Goal: Task Accomplishment & Management: Manage account settings

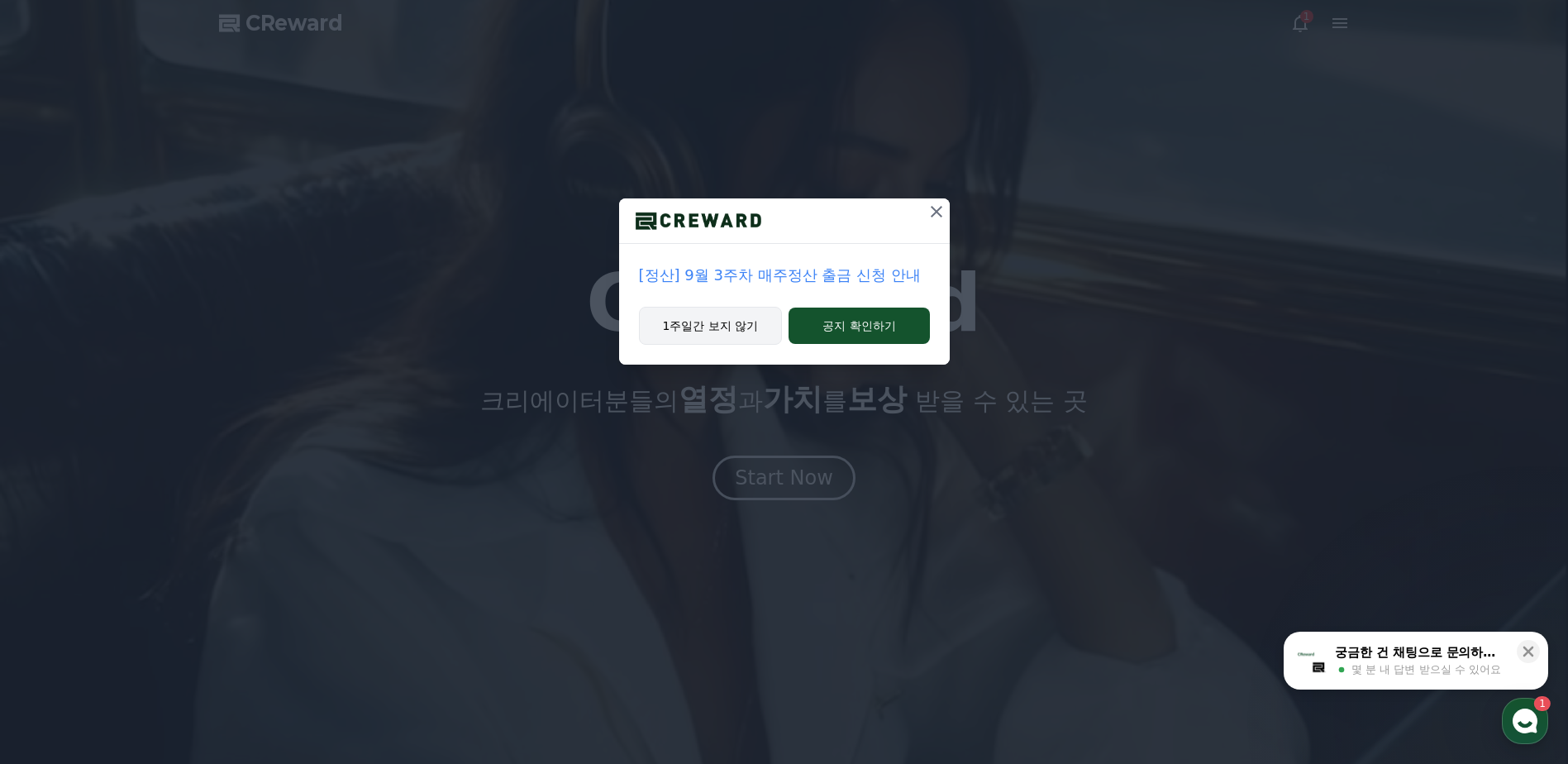
click at [732, 315] on button "1주일간 보지 않기" at bounding box center [711, 326] width 144 height 38
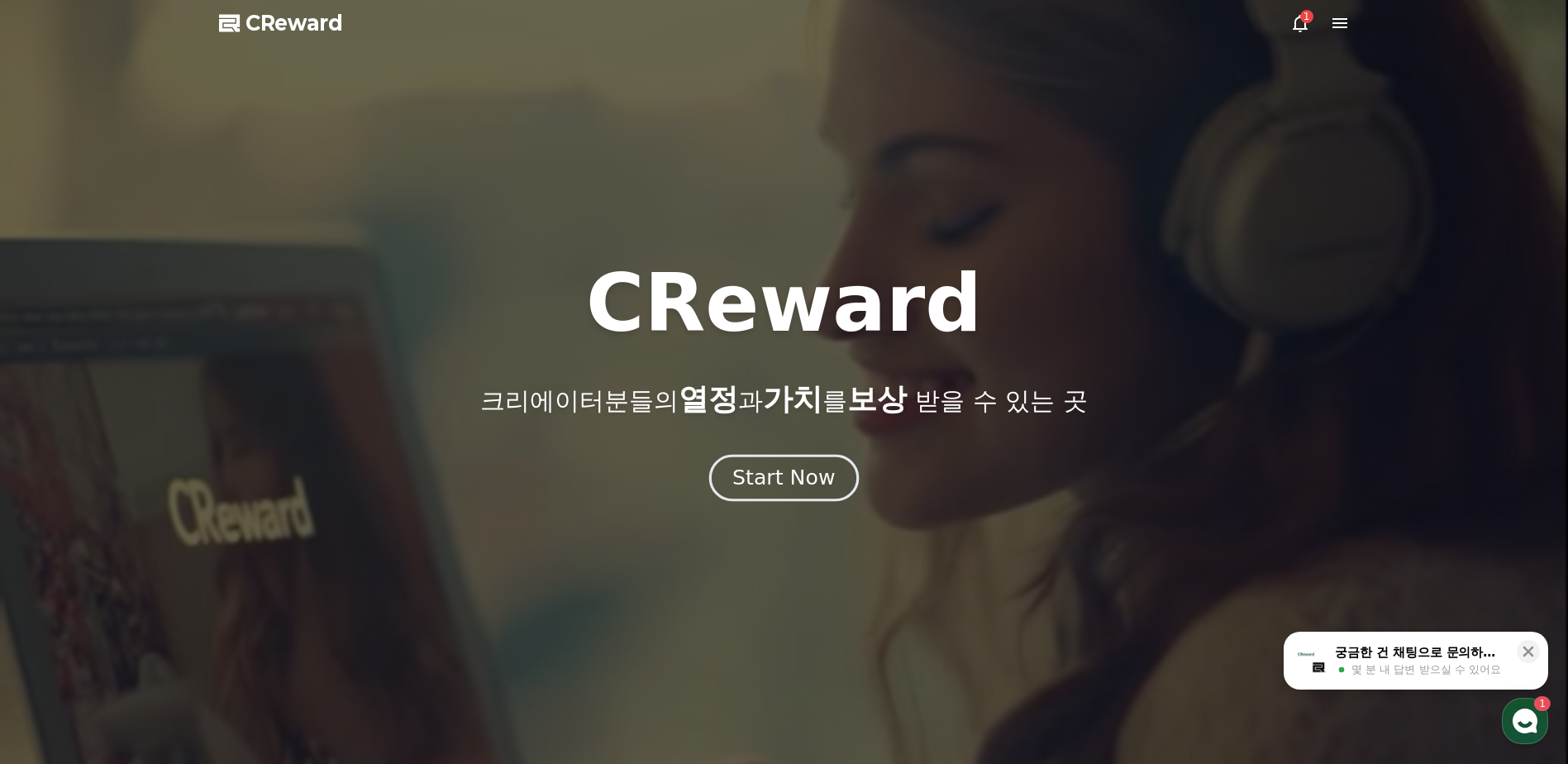
click at [784, 492] on button "Start Now" at bounding box center [784, 479] width 150 height 48
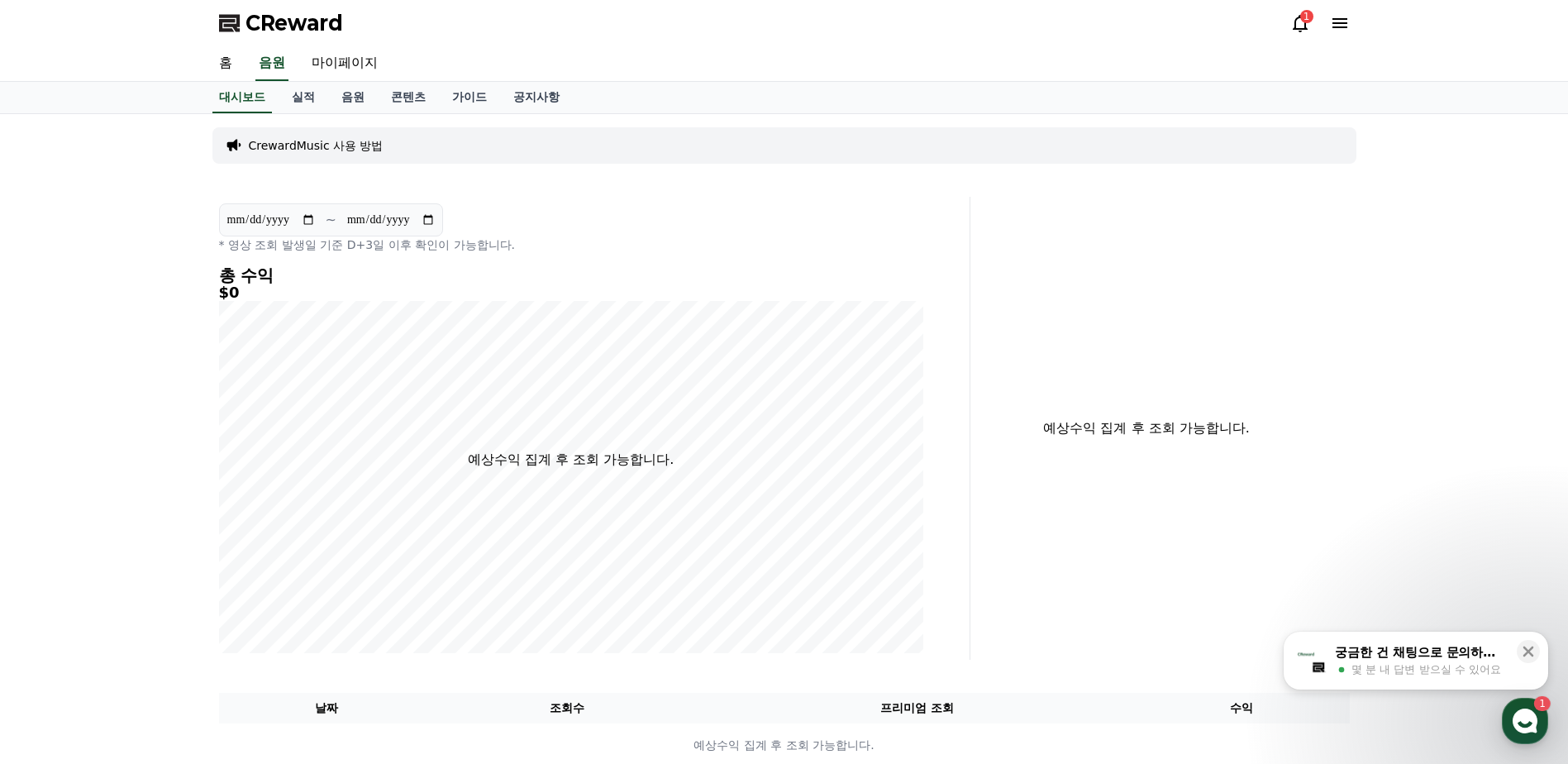
click at [1305, 24] on icon at bounding box center [1300, 23] width 15 height 17
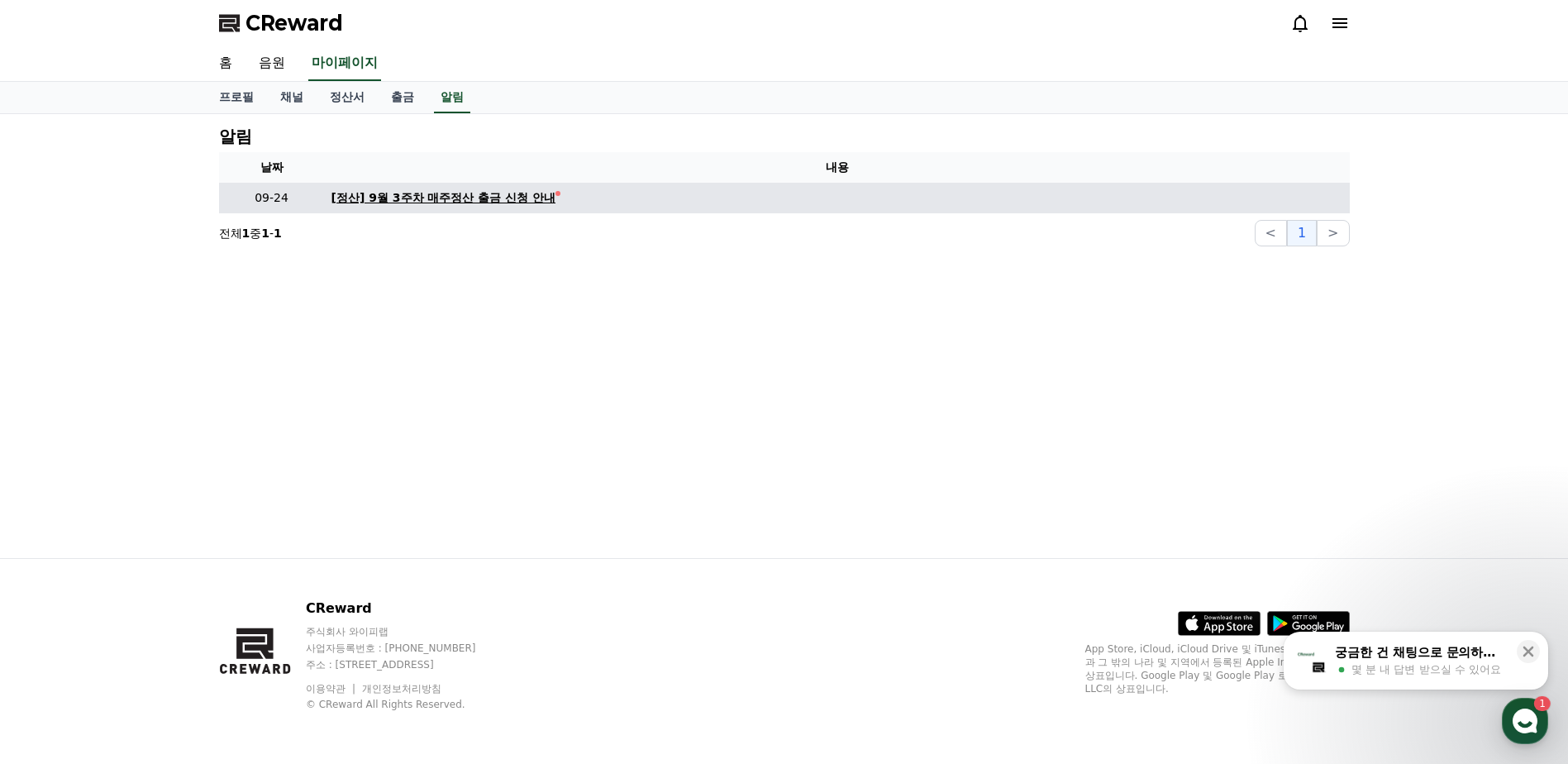
click at [509, 199] on div "[정산] 9월 3주차 매주정산 출금 신청 안내" at bounding box center [444, 198] width 225 height 17
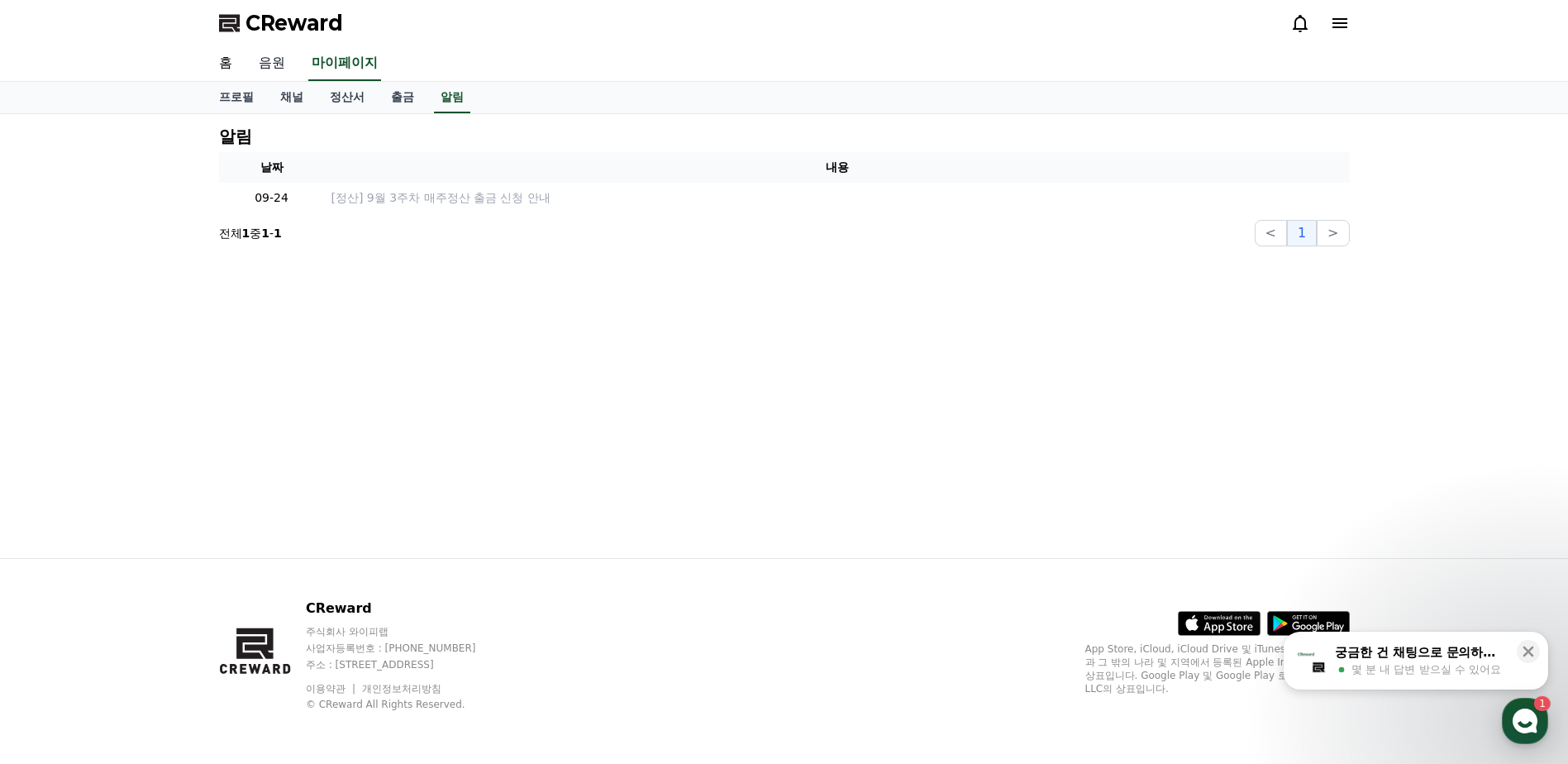
click at [269, 64] on link "음원" at bounding box center [272, 64] width 53 height 35
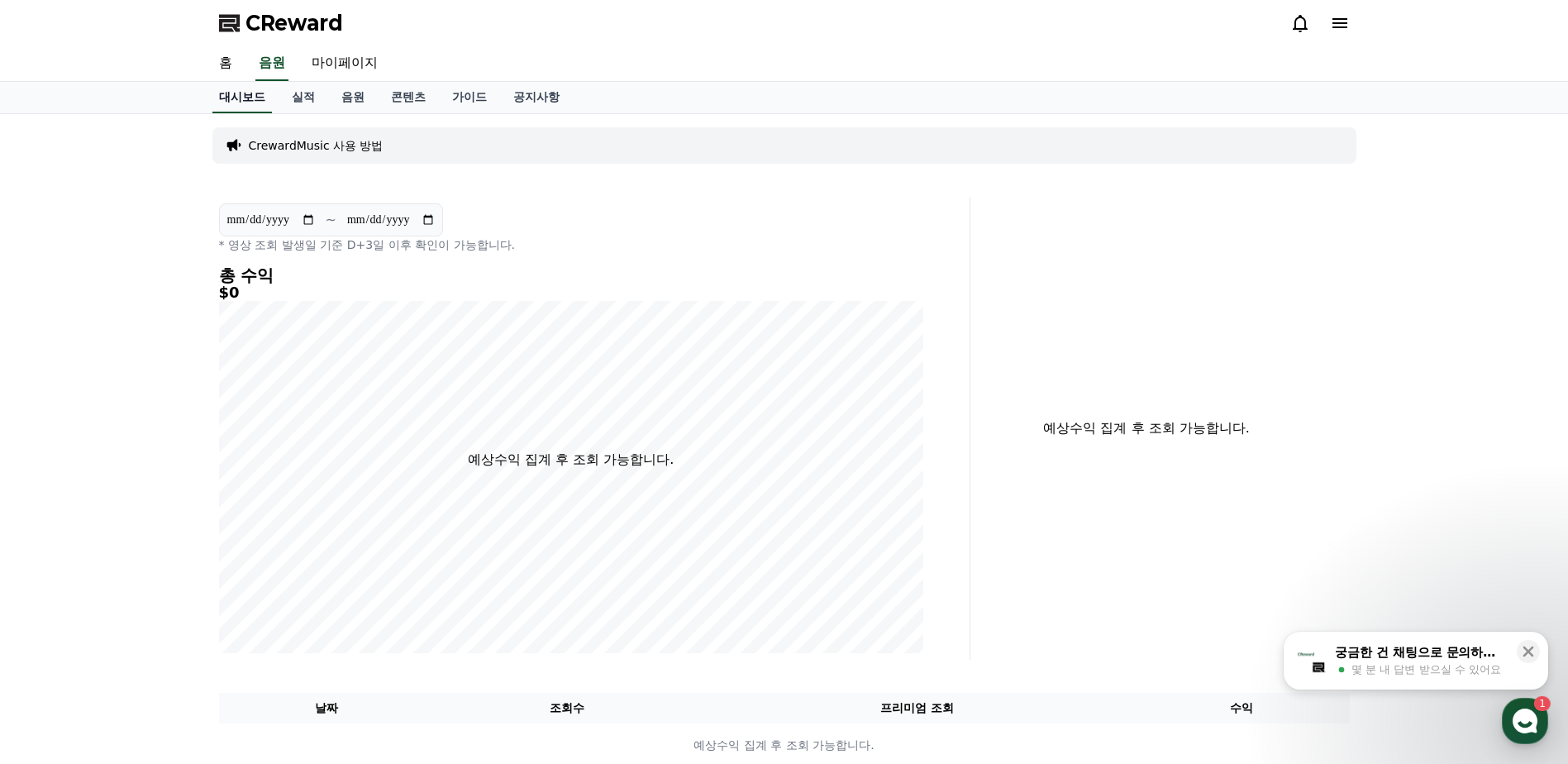
click at [236, 66] on link "홈" at bounding box center [225, 64] width 39 height 35
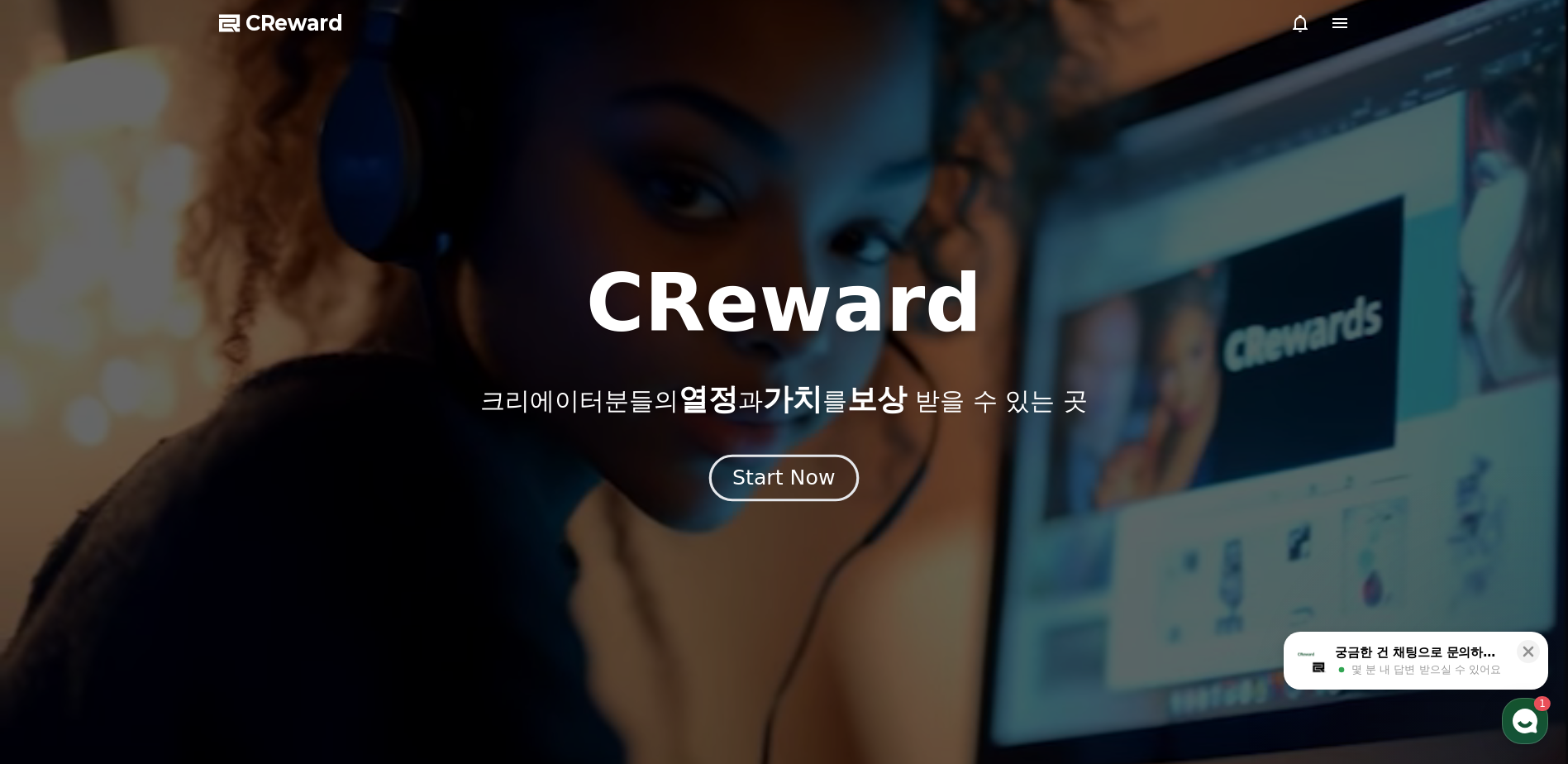
click at [749, 462] on button "Start Now" at bounding box center [784, 479] width 150 height 48
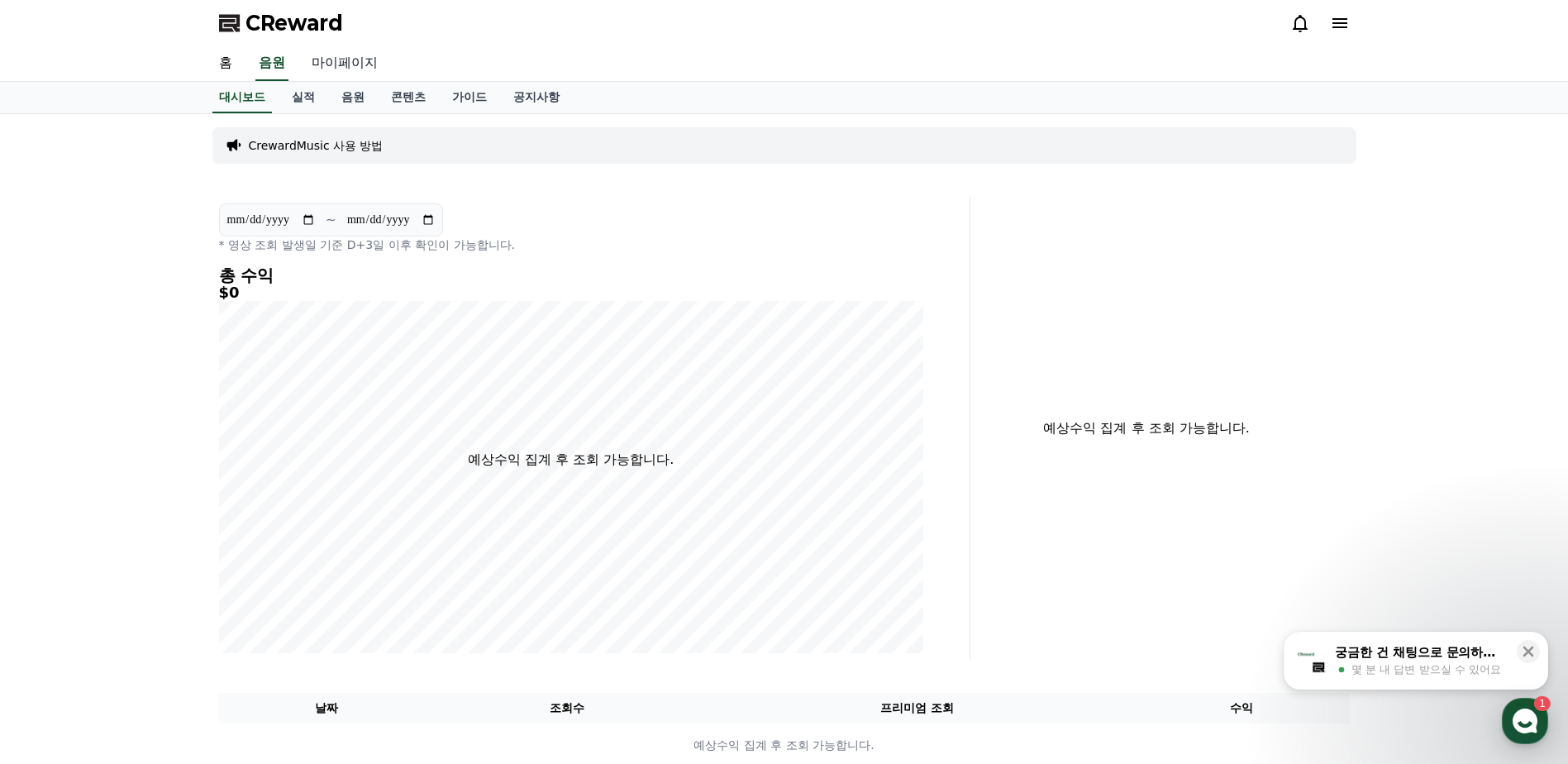
click at [345, 57] on link "마이페이지" at bounding box center [344, 64] width 92 height 35
select select "**********"
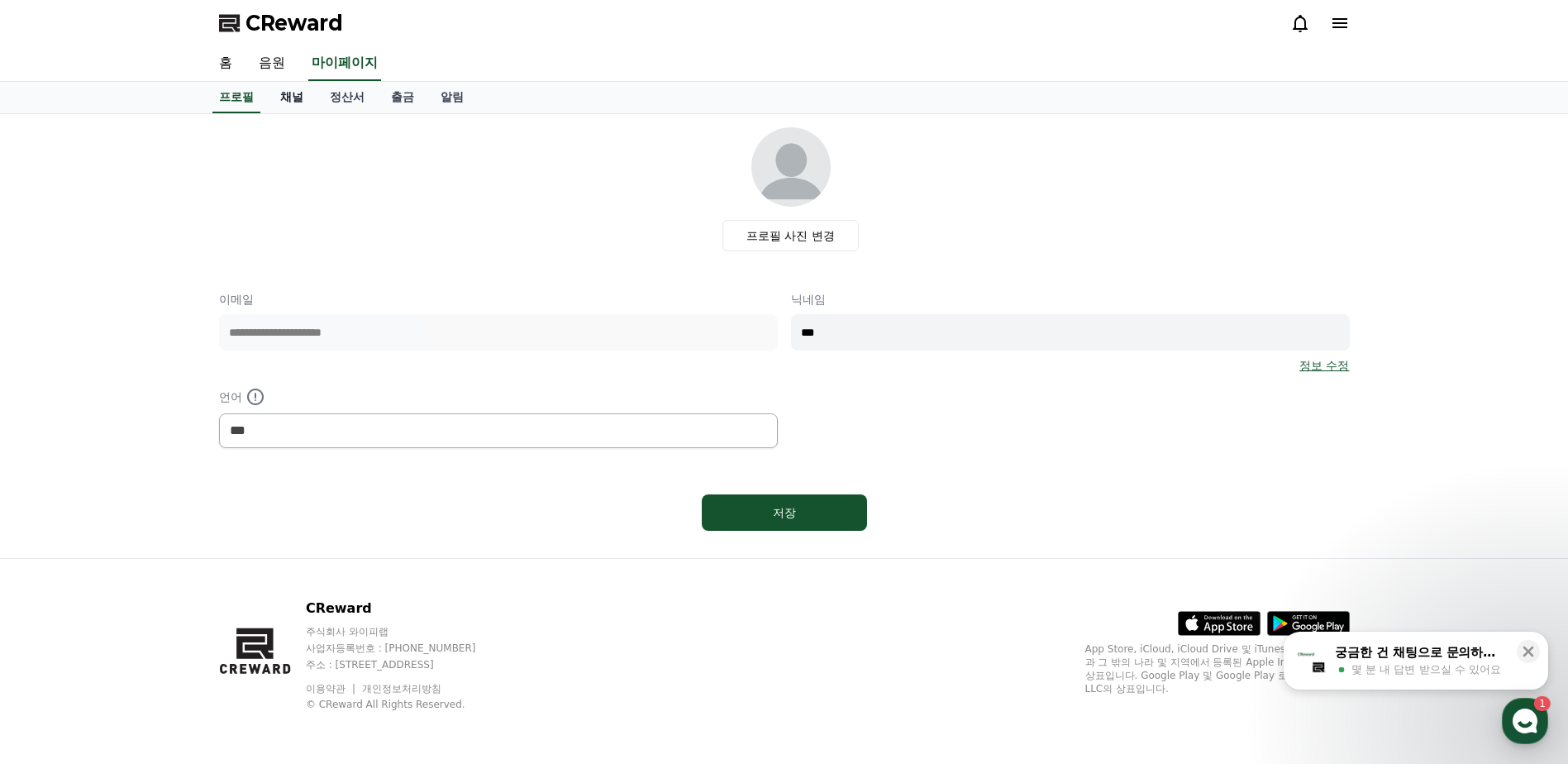
click at [294, 96] on link "채널" at bounding box center [292, 97] width 49 height 31
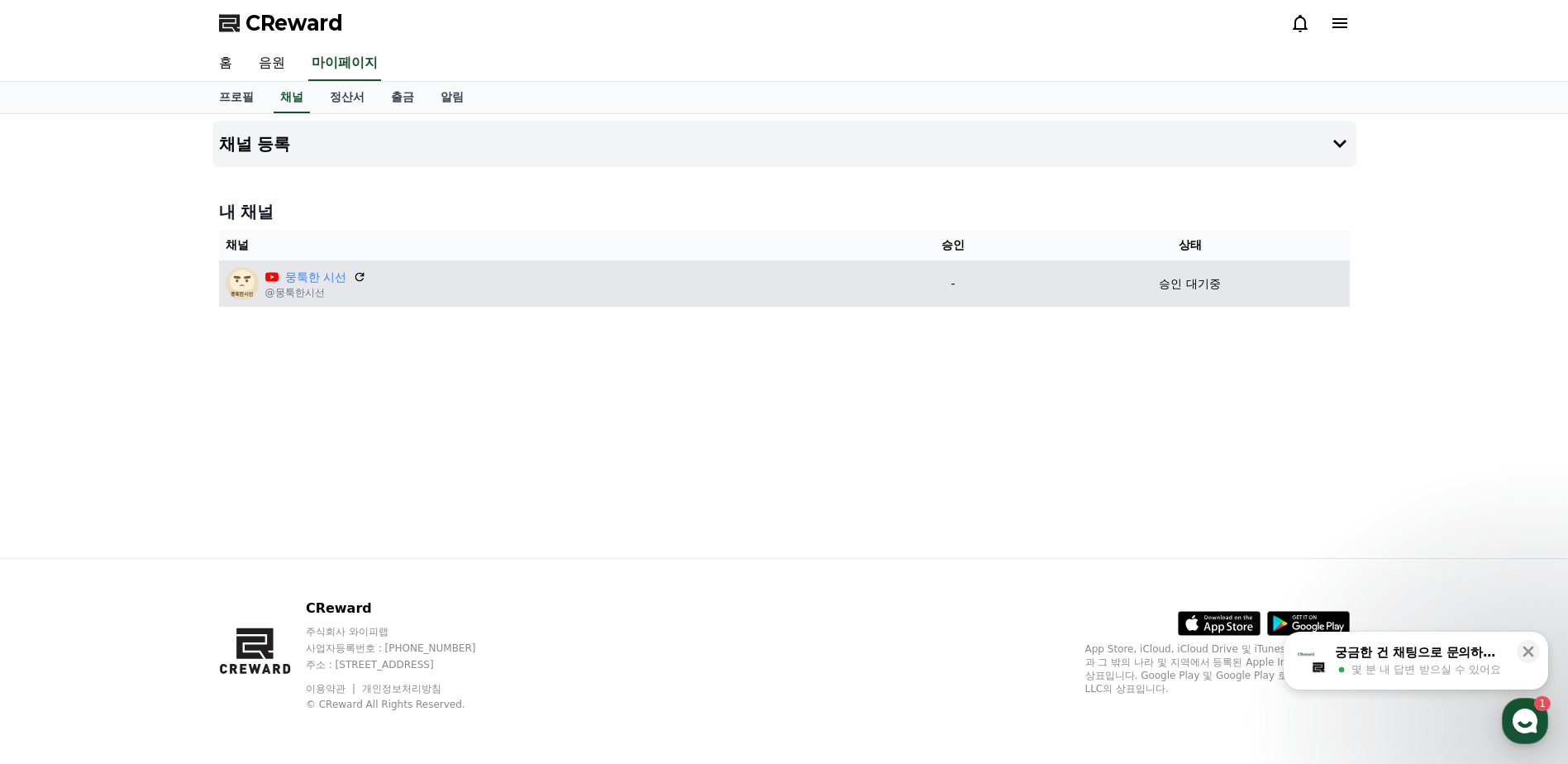
click at [1207, 280] on p "승인 대기중" at bounding box center [1189, 284] width 61 height 17
click at [1153, 285] on div "승인 대기중" at bounding box center [1190, 284] width 306 height 17
drag, startPoint x: 1153, startPoint y: 285, endPoint x: 1247, endPoint y: 291, distance: 94.2
click at [1247, 291] on div "승인 대기중" at bounding box center [1190, 284] width 306 height 17
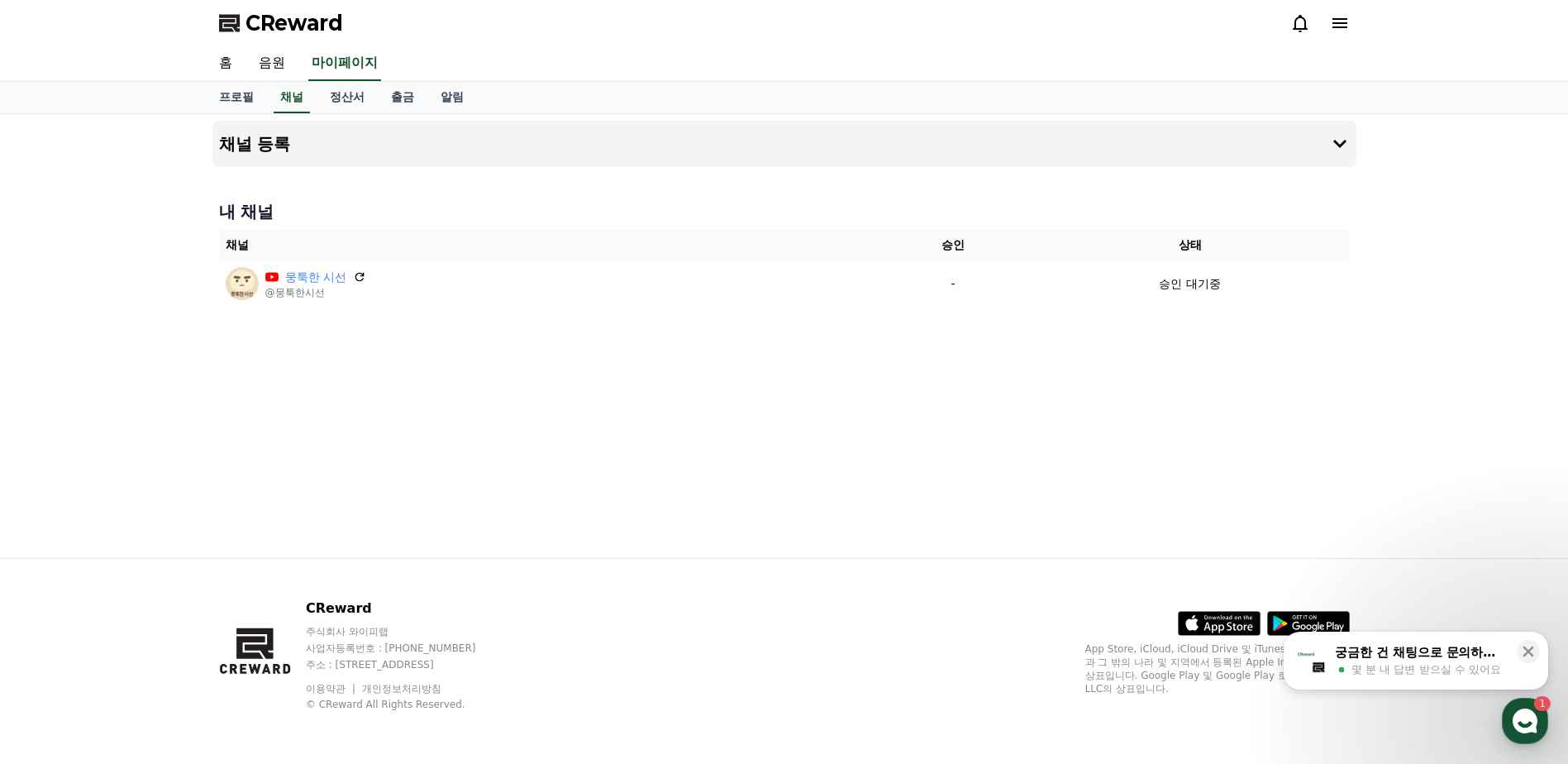
drag, startPoint x: 1247, startPoint y: 291, endPoint x: 1175, endPoint y: 361, distance: 100.4
click at [1175, 361] on div "채널 등록 내 채널 채널 승인 상태 뭉툭한 시선 @뭉툭한시선 - 승인 대기중" at bounding box center [784, 336] width 1157 height 444
click at [854, 414] on div "채널 등록 내 채널 채널 승인 상태 뭉툭한 시선 @뭉툭한시선 - 승인 대기중" at bounding box center [784, 336] width 1157 height 444
click at [1523, 649] on icon at bounding box center [1529, 651] width 16 height 16
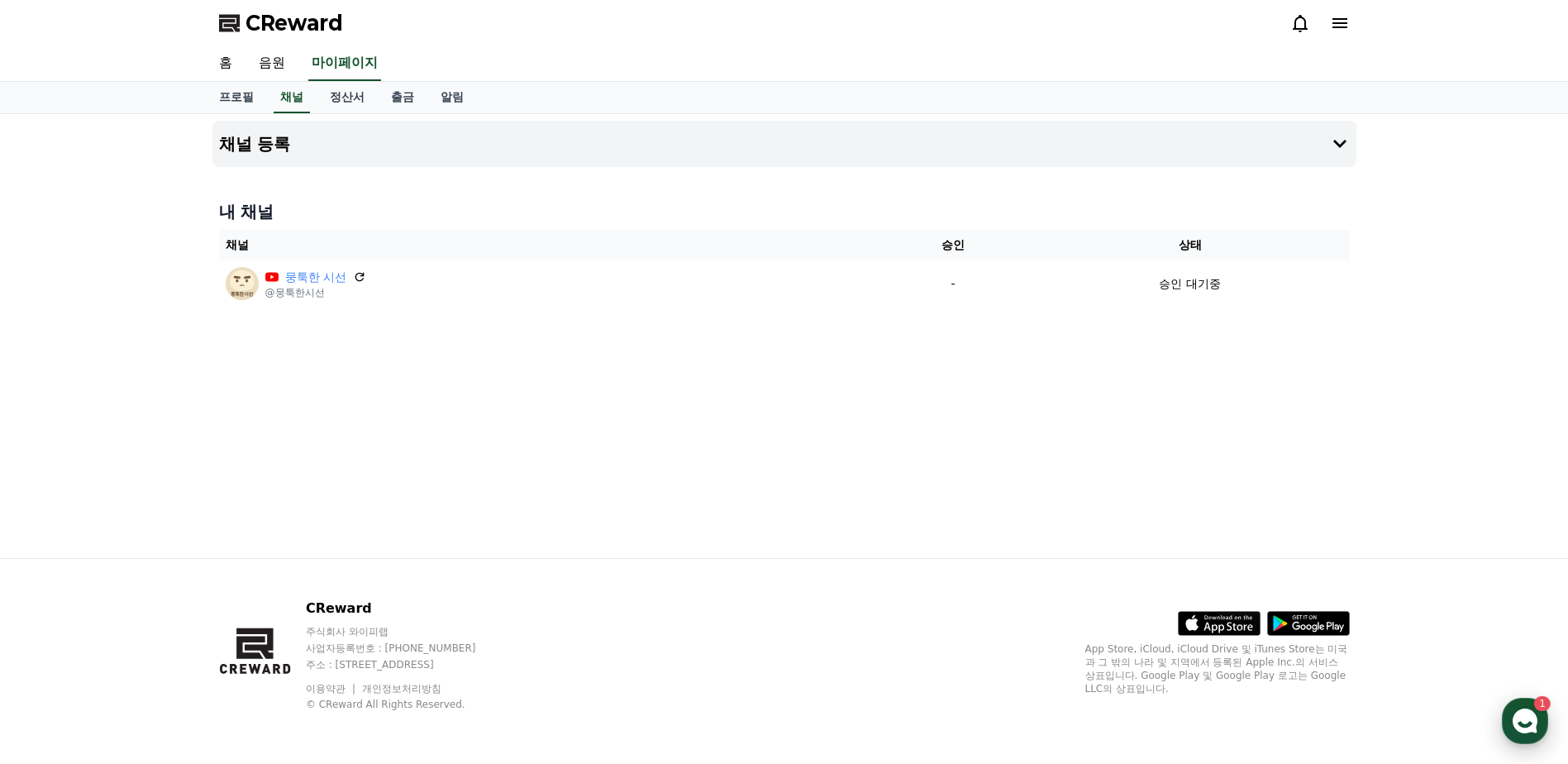
click at [1528, 712] on use "button" at bounding box center [1525, 721] width 25 height 25
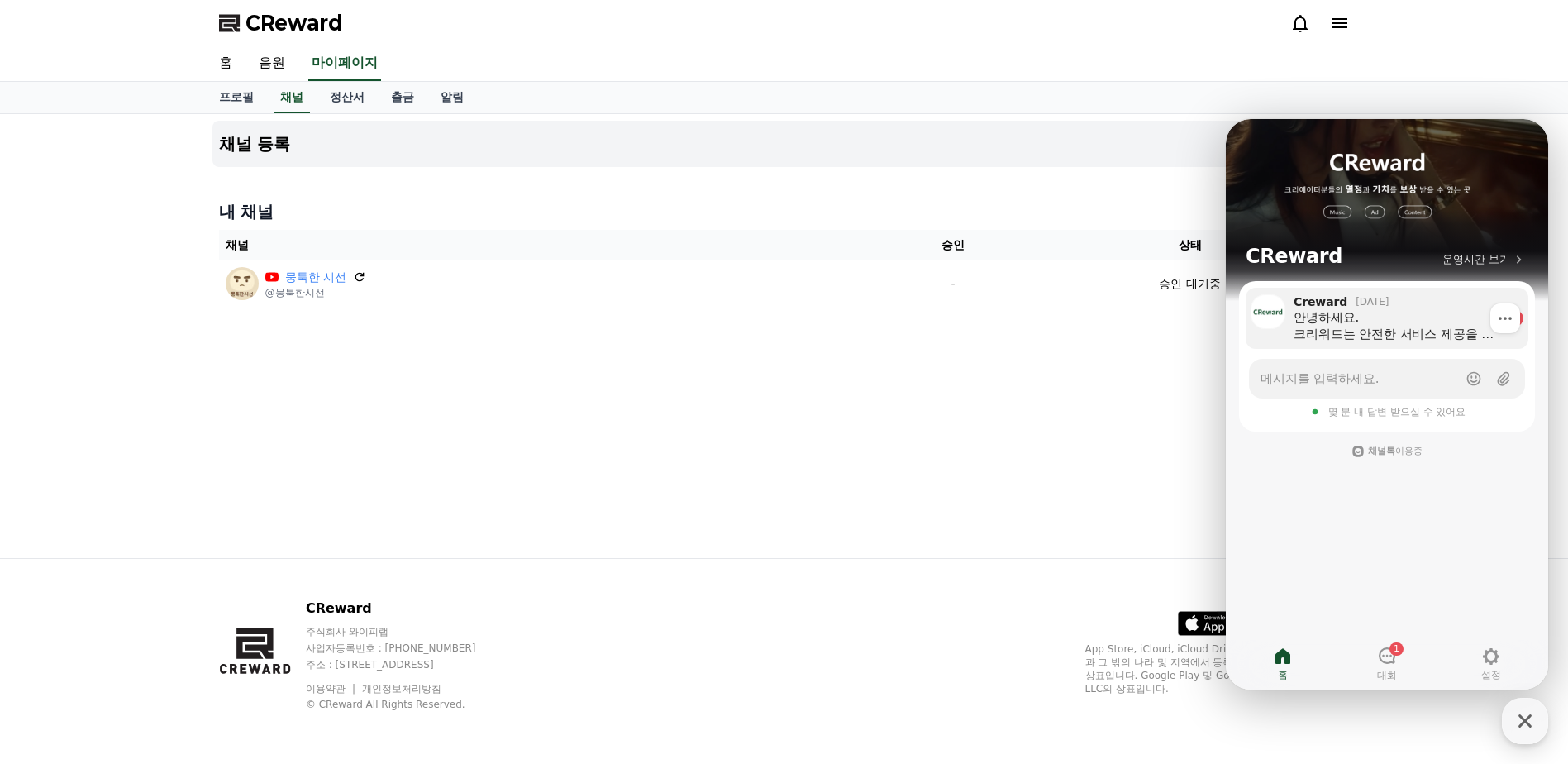
click at [1412, 339] on div "안녕하세요. 크리워드는 안전한 서비스 제공을 위해 크리워드 오픈 이후 업로드되는 모든 콘텐츠를 검수해왔습니다. 크리워드는 채널 콘텐츠를 검토하…" at bounding box center [1397, 326] width 207 height 33
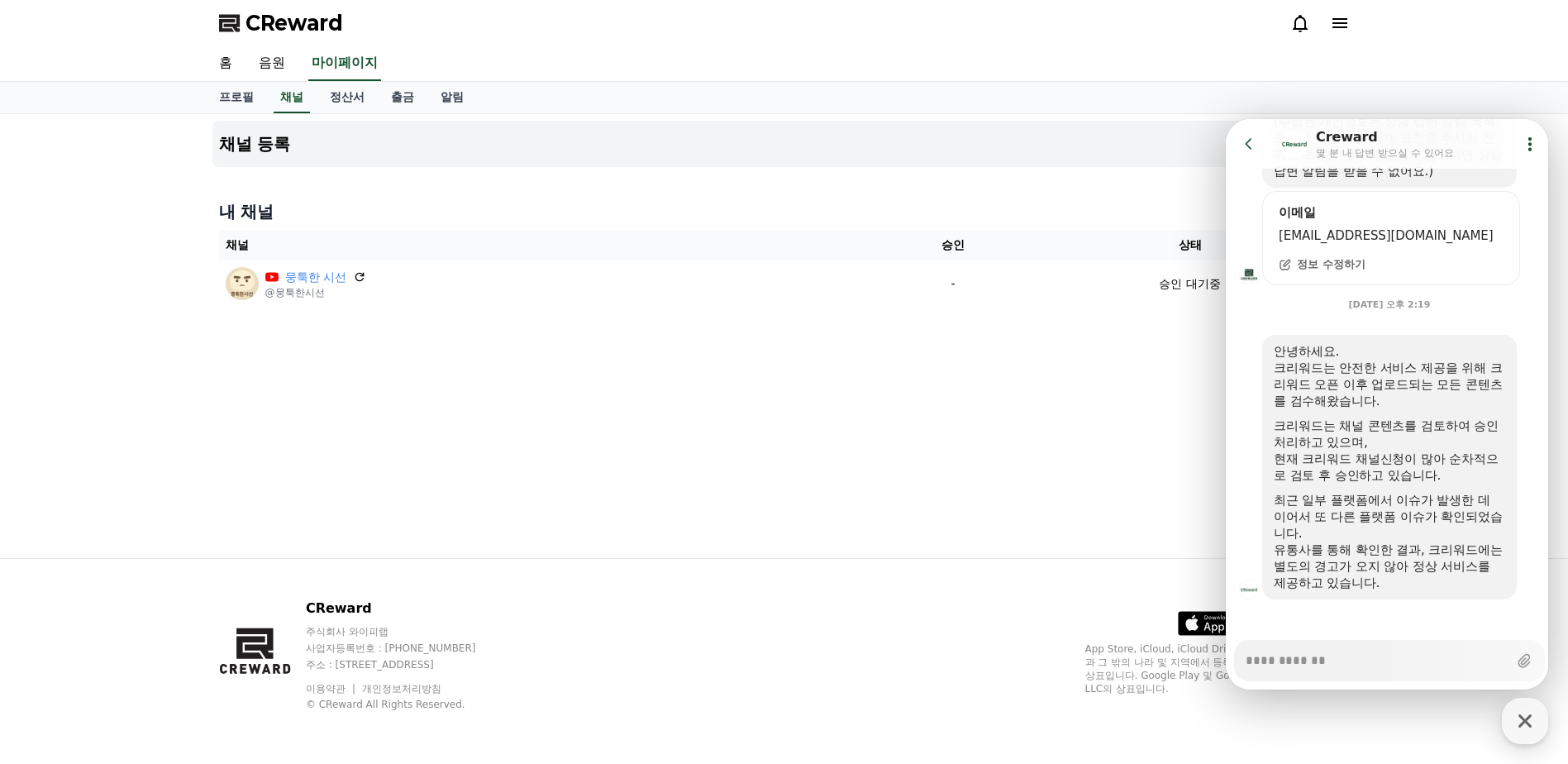
scroll to position [528, 0]
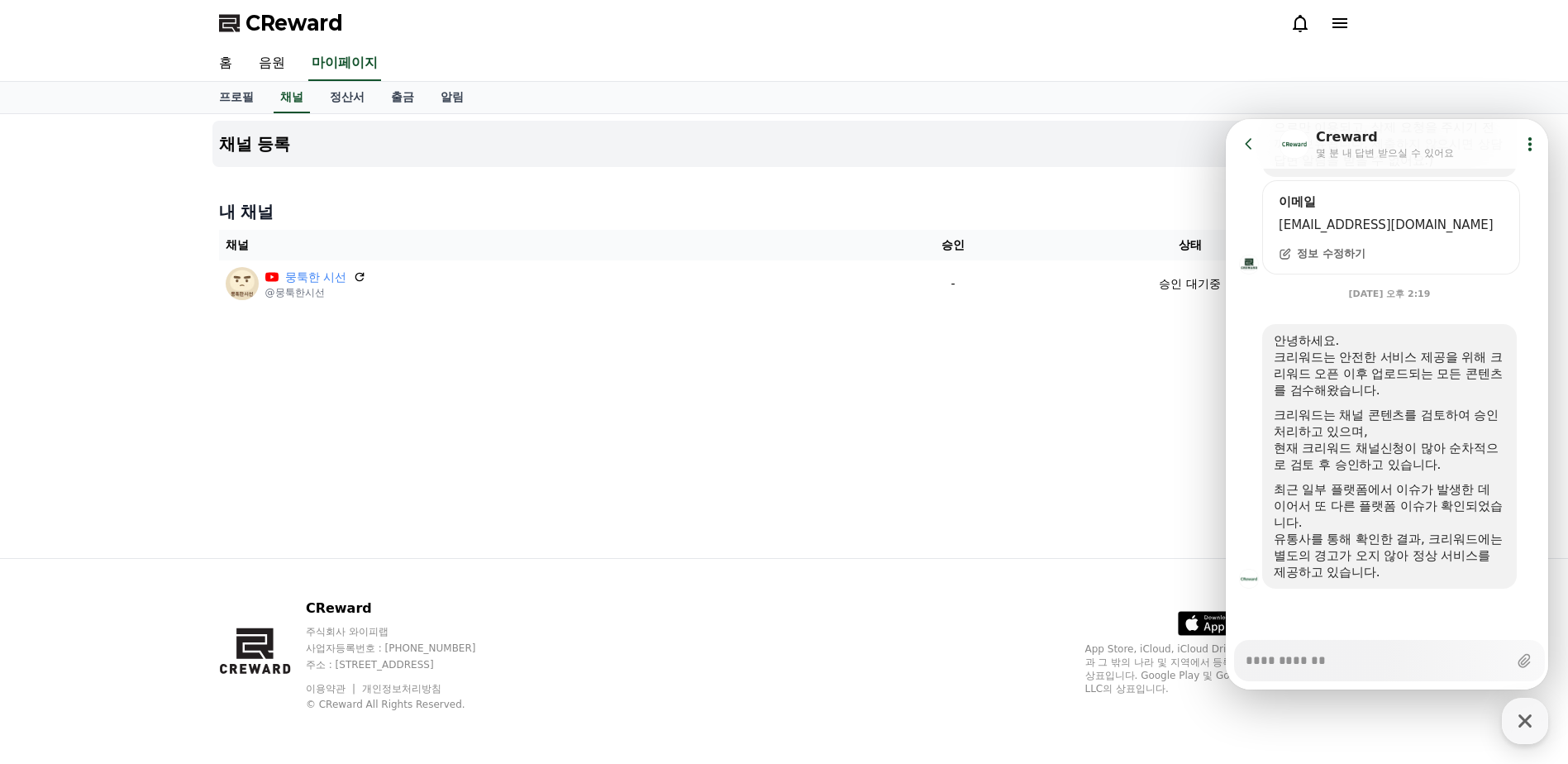
click at [1372, 656] on textarea "Messenger Input Textarea" at bounding box center [1377, 654] width 262 height 28
click at [1121, 474] on div "채널 등록 내 채널 채널 승인 상태 뭉툭한 시선 @뭉툭한시선 - 승인 대기중" at bounding box center [784, 336] width 1157 height 444
click at [1314, 659] on textarea "Messenger Input Textarea" at bounding box center [1377, 654] width 262 height 28
click at [1033, 494] on div "채널 등록 내 채널 채널 승인 상태 뭉툭한 시선 @뭉툭한시선 - 승인 대기중" at bounding box center [784, 336] width 1157 height 444
click at [1137, 493] on div "채널 등록 내 채널 채널 승인 상태 뭉툭한 시선 @뭉툭한시선 - 승인 대기중" at bounding box center [784, 336] width 1157 height 444
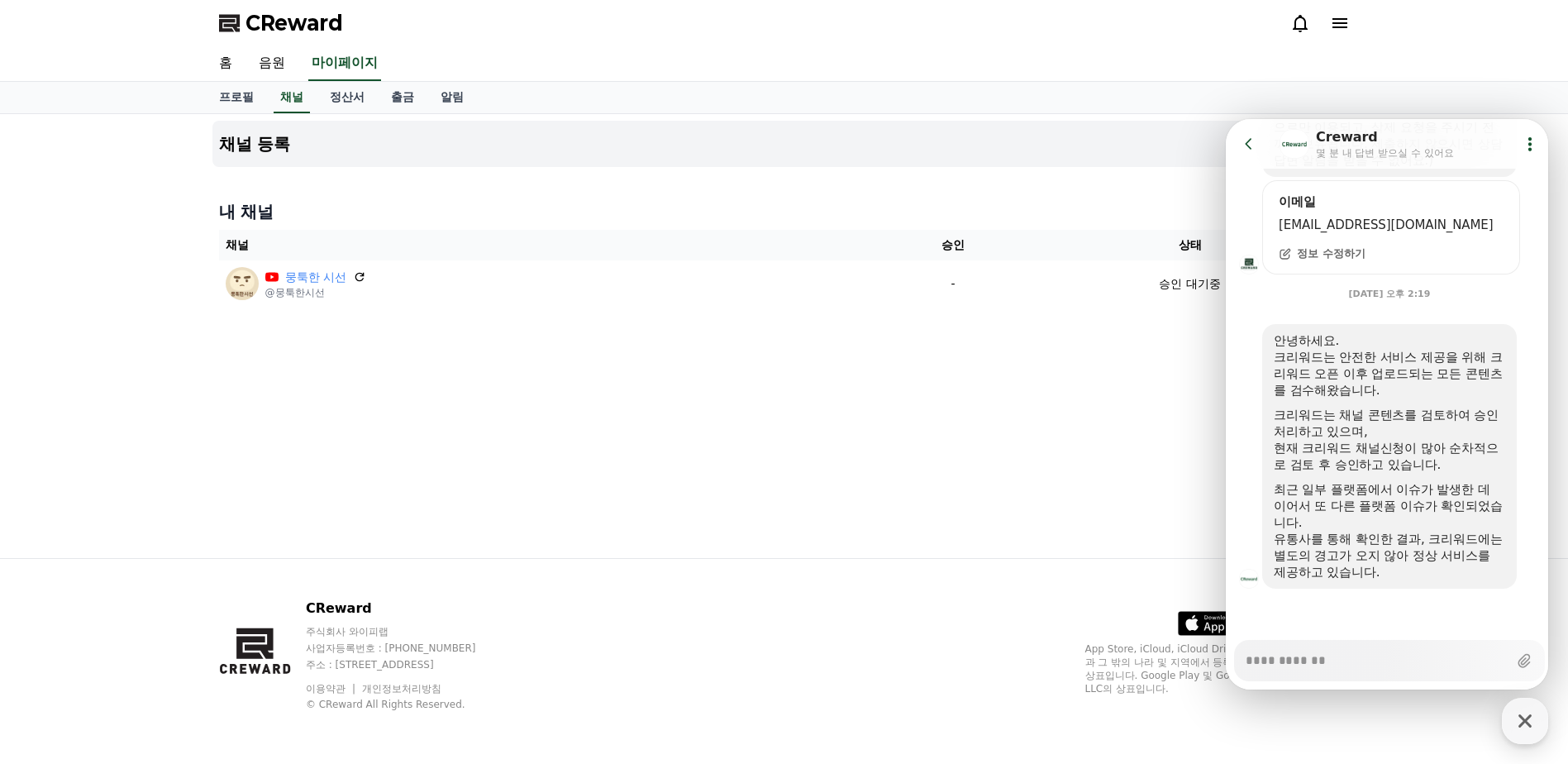
type textarea "*"
